Goal: Transaction & Acquisition: Book appointment/travel/reservation

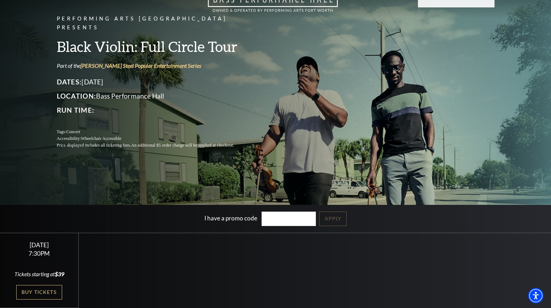
scroll to position [147, 0]
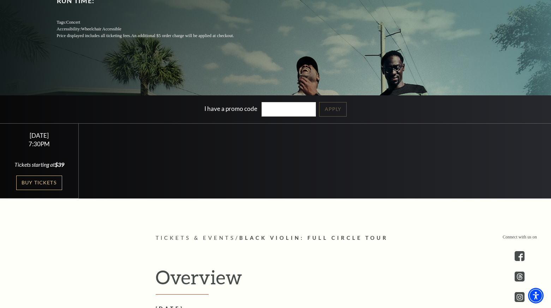
click at [277, 111] on input "I have a promo code" at bounding box center [289, 109] width 54 height 14
type input "SAVE10"
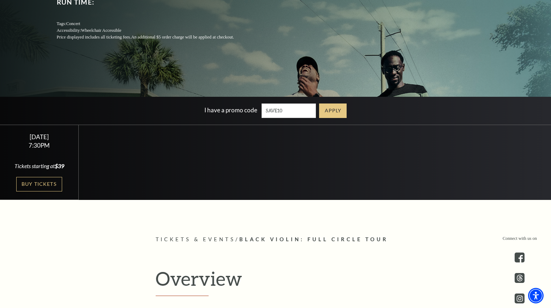
click at [342, 108] on link "Apply" at bounding box center [333, 110] width 28 height 14
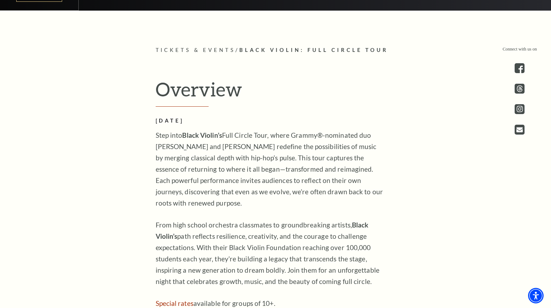
scroll to position [355, 0]
